Goal: Register for event/course

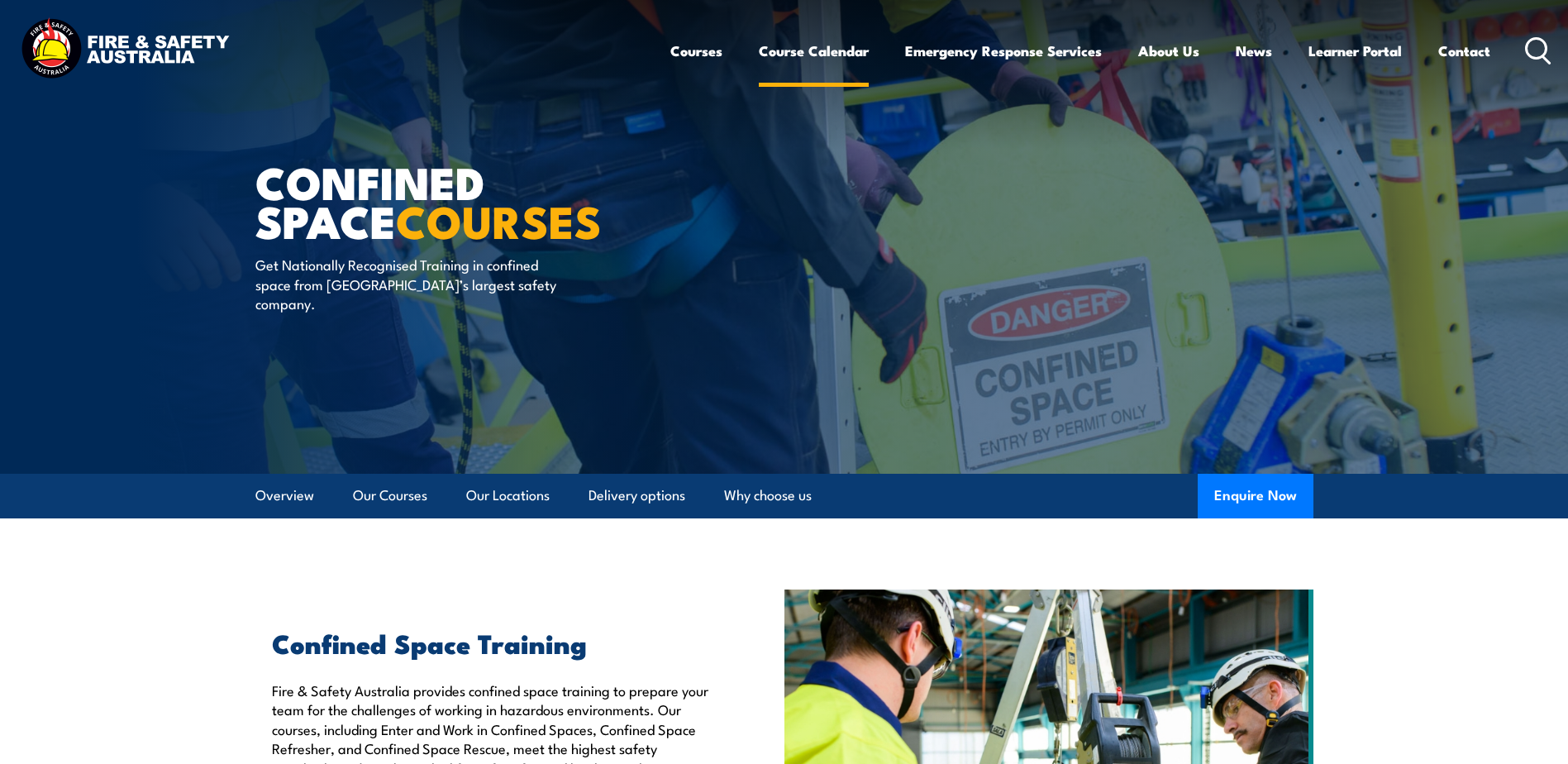
click at [814, 46] on link "Course Calendar" at bounding box center [814, 50] width 110 height 43
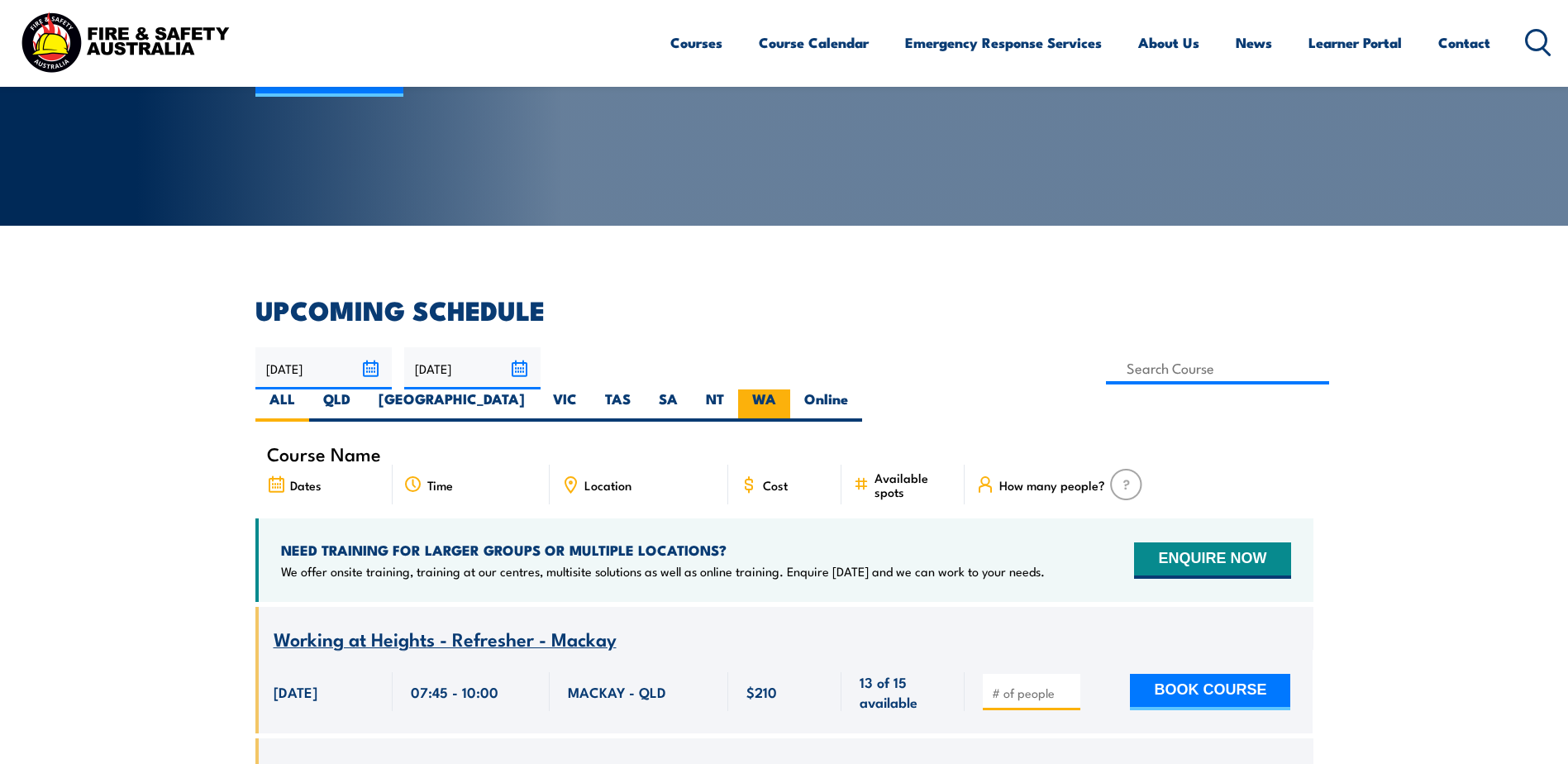
click at [790, 390] on label "WA" at bounding box center [764, 406] width 52 height 32
click at [787, 390] on input "WA" at bounding box center [781, 395] width 11 height 11
radio input "true"
